Goal: Task Accomplishment & Management: Use online tool/utility

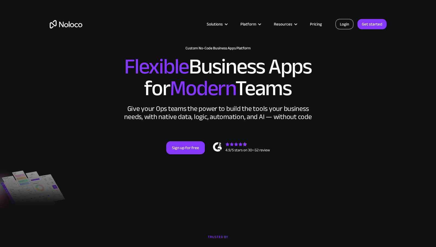
click at [347, 25] on link "Login" at bounding box center [344, 24] width 18 height 10
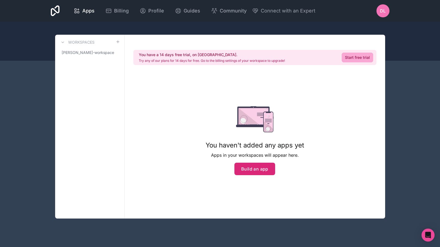
click at [259, 169] on button "Build an app" at bounding box center [254, 169] width 41 height 12
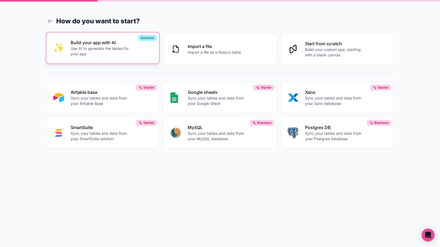
click at [123, 55] on p "Use AI to generate the tables for your app" at bounding box center [101, 51] width 60 height 11
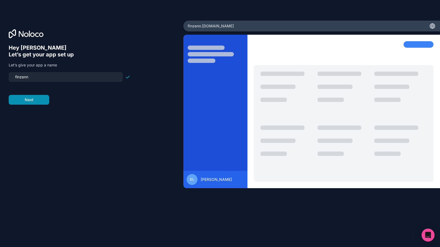
click at [31, 100] on button "Next" at bounding box center [29, 100] width 40 height 10
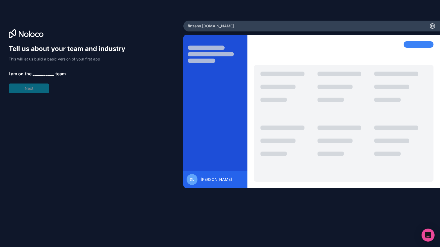
click at [37, 74] on span "__________" at bounding box center [44, 74] width 22 height 7
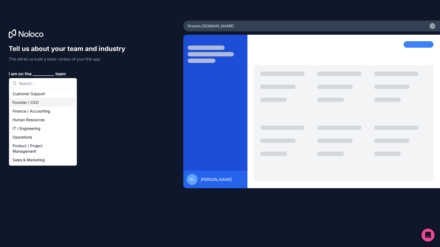
click at [35, 104] on div "Founder / CXO" at bounding box center [42, 102] width 65 height 9
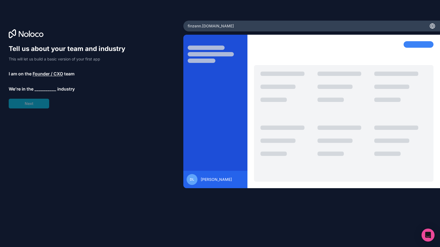
click at [44, 90] on span "__________" at bounding box center [45, 89] width 22 height 7
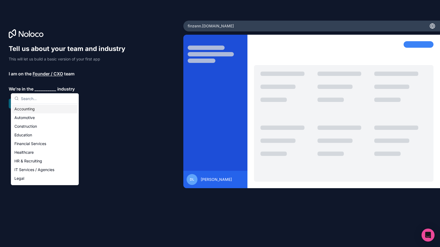
click at [32, 111] on div "Accounting" at bounding box center [44, 109] width 65 height 9
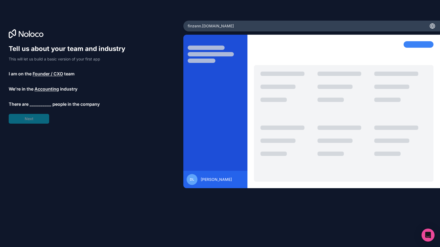
click at [42, 103] on span "__________" at bounding box center [41, 104] width 22 height 7
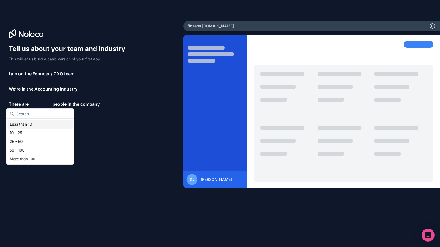
click at [34, 126] on div "Less than 10" at bounding box center [40, 124] width 65 height 9
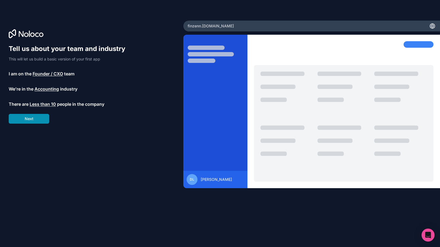
click at [29, 120] on button "Next" at bounding box center [29, 119] width 40 height 10
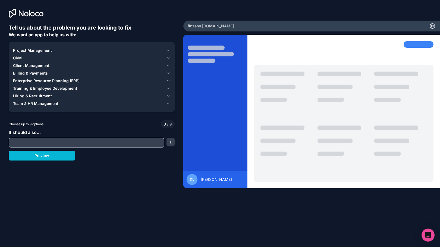
click at [42, 141] on input "text" at bounding box center [86, 143] width 153 height 8
type input "K"
click at [170, 50] on icon "button" at bounding box center [168, 50] width 4 height 4
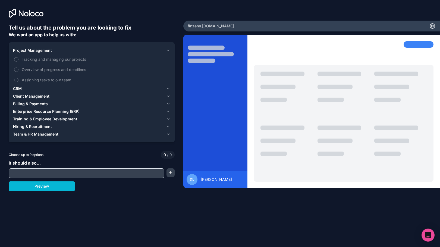
click at [170, 50] on icon "button" at bounding box center [168, 50] width 4 height 4
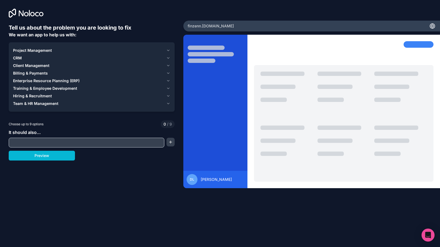
click at [54, 82] on span "Enterprise Resource Planning (ERP)" at bounding box center [46, 80] width 66 height 5
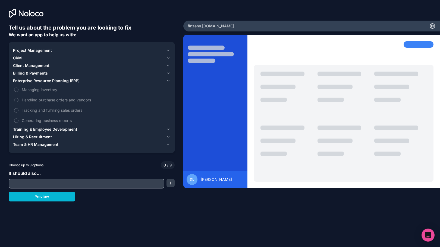
click at [47, 82] on span "Enterprise Resource Planning (ERP)" at bounding box center [46, 80] width 66 height 5
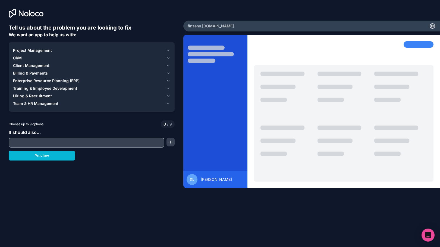
click at [40, 89] on span "Training & Employee Development" at bounding box center [45, 88] width 64 height 5
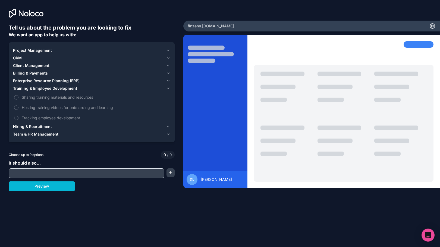
click at [40, 89] on span "Training & Employee Development" at bounding box center [45, 88] width 64 height 5
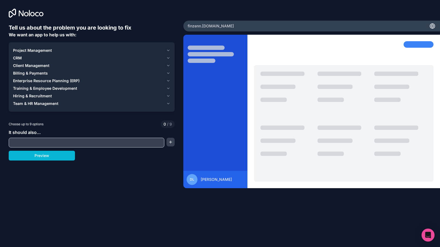
click at [41, 141] on input "text" at bounding box center [86, 143] width 153 height 8
type input "Report KPIs"
click at [169, 142] on button "button" at bounding box center [170, 142] width 8 height 9
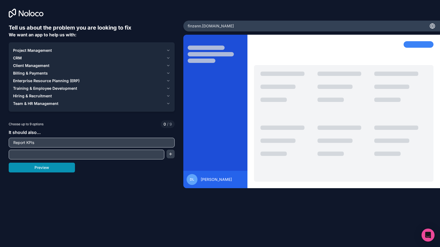
click at [54, 171] on button "Preview" at bounding box center [42, 168] width 66 height 10
click at [49, 100] on button "Team & HR Management" at bounding box center [91, 104] width 157 height 8
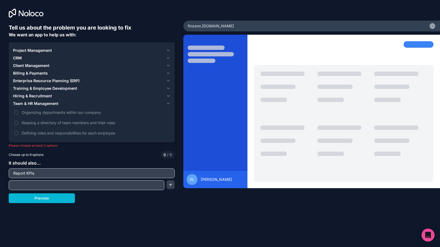
click at [31, 100] on button "Team & HR Management" at bounding box center [91, 104] width 157 height 8
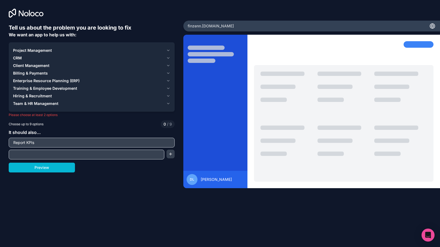
click at [32, 50] on span "Project Management" at bounding box center [32, 50] width 39 height 5
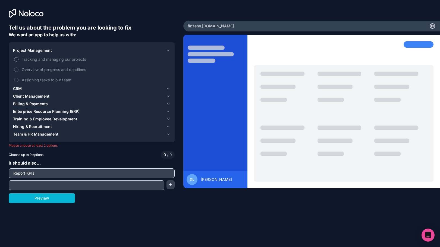
click at [39, 59] on span "Tracking and managing our projects" at bounding box center [95, 59] width 147 height 6
click at [18, 59] on button "Tracking and managing our projects" at bounding box center [16, 59] width 4 height 4
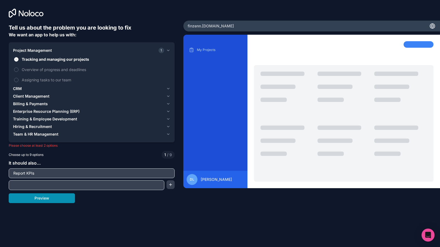
click at [61, 199] on button "Preview" at bounding box center [42, 199] width 66 height 10
click at [36, 24] on h6 "Tell us about the problem you are looking to fix" at bounding box center [92, 28] width 166 height 8
click at [20, 13] on icon at bounding box center [21, 13] width 5 height 6
click at [137, 174] on input "Report KPIs" at bounding box center [91, 174] width 163 height 8
click at [54, 204] on div "Tell us about the problem you are looking to fix We want an app to help us with…" at bounding box center [91, 103] width 183 height 206
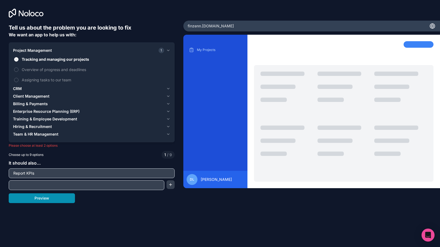
click at [46, 198] on button "Preview" at bounding box center [42, 199] width 66 height 10
click at [16, 58] on button "Tracking and managing our projects" at bounding box center [16, 59] width 4 height 4
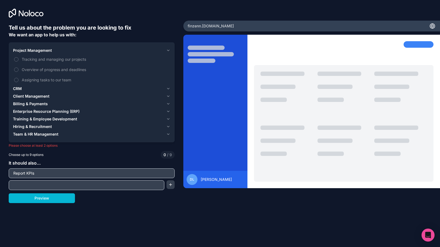
click at [21, 89] on span "CRM" at bounding box center [17, 88] width 9 height 5
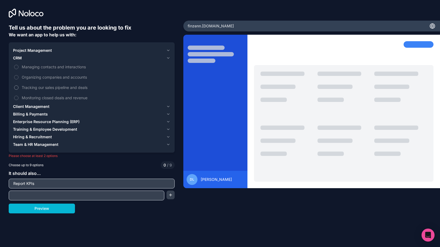
click at [18, 85] on label "Tracking our sales pipeline and deals" at bounding box center [91, 88] width 157 height 10
click at [18, 85] on button "Tracking our sales pipeline and deals" at bounding box center [16, 87] width 4 height 4
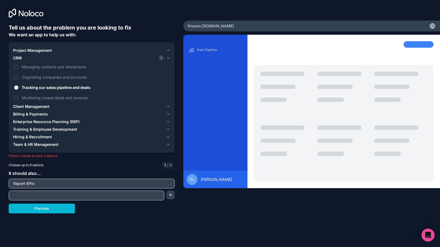
click at [18, 85] on label "Tracking our sales pipeline and deals" at bounding box center [91, 88] width 157 height 10
click at [18, 85] on button "Tracking our sales pipeline and deals" at bounding box center [16, 87] width 4 height 4
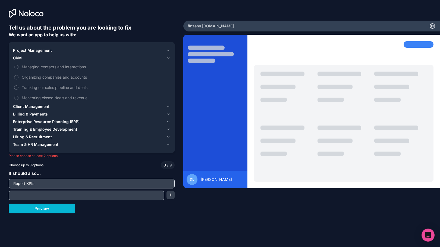
click at [22, 106] on span "Client Management" at bounding box center [31, 106] width 36 height 5
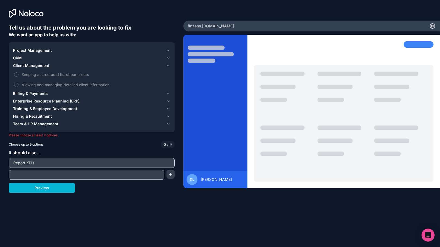
click at [19, 61] on span "CRM" at bounding box center [17, 57] width 9 height 5
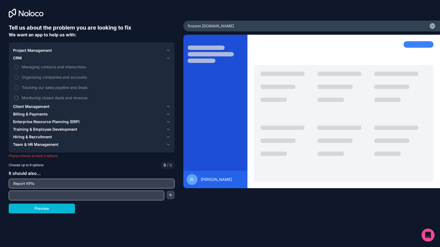
click at [36, 101] on label "Monitoring closed deals and revenue" at bounding box center [91, 98] width 157 height 10
click at [18, 100] on button "Monitoring closed deals and revenue" at bounding box center [16, 98] width 4 height 4
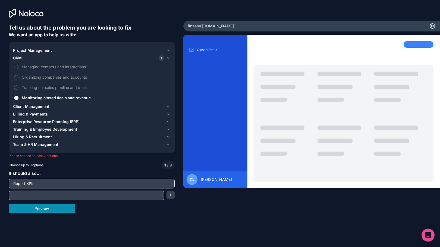
click at [45, 211] on button "Preview" at bounding box center [42, 209] width 66 height 10
click at [30, 105] on span "Client Management" at bounding box center [31, 106] width 36 height 5
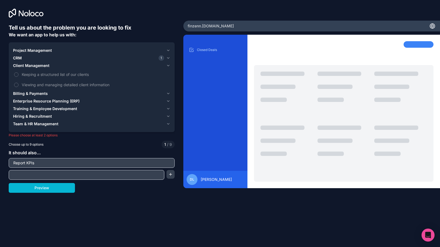
click at [34, 94] on span "Billing & Payments" at bounding box center [30, 93] width 35 height 5
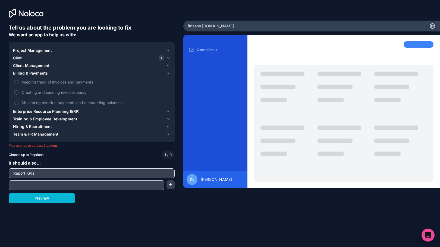
click at [39, 112] on span "Enterprise Resource Planning (ERP)" at bounding box center [46, 111] width 66 height 5
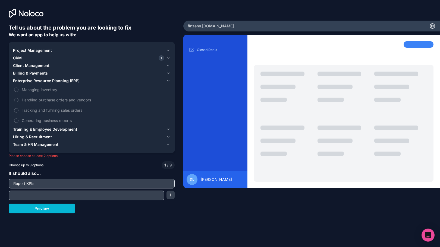
click at [41, 130] on span "Training & Employee Development" at bounding box center [45, 129] width 64 height 5
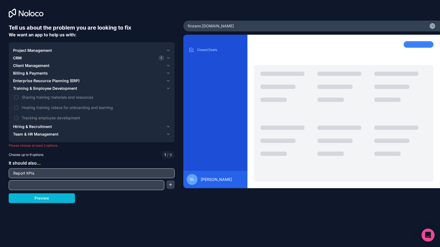
click at [40, 81] on span "Enterprise Resource Planning (ERP)" at bounding box center [46, 80] width 66 height 5
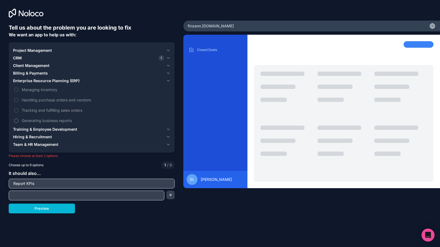
click at [37, 119] on span "Generating business reports" at bounding box center [95, 121] width 147 height 6
click at [18, 119] on button "Generating business reports" at bounding box center [16, 121] width 4 height 4
click at [49, 209] on button "Preview" at bounding box center [42, 209] width 66 height 10
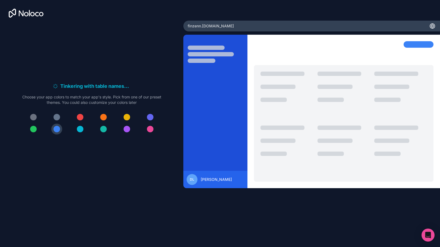
click at [34, 116] on div at bounding box center [33, 117] width 7 height 7
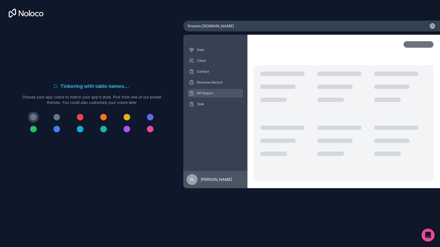
click at [209, 92] on p "KPI Report" at bounding box center [219, 93] width 45 height 4
click at [151, 76] on div "Generating record views . . . Meanwhile, let's personalize it! Choose your app …" at bounding box center [92, 110] width 166 height 173
